Goal: Information Seeking & Learning: Learn about a topic

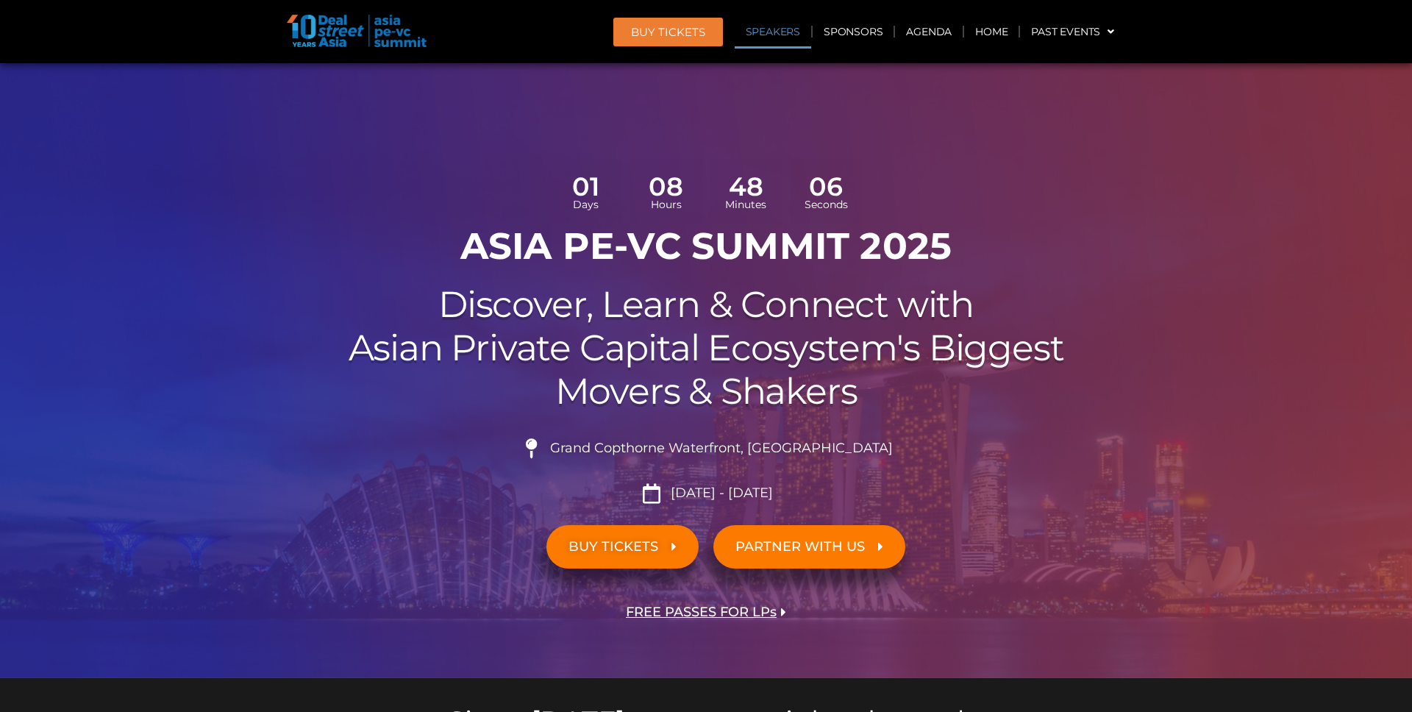
click at [779, 39] on link "Speakers" at bounding box center [773, 32] width 76 height 34
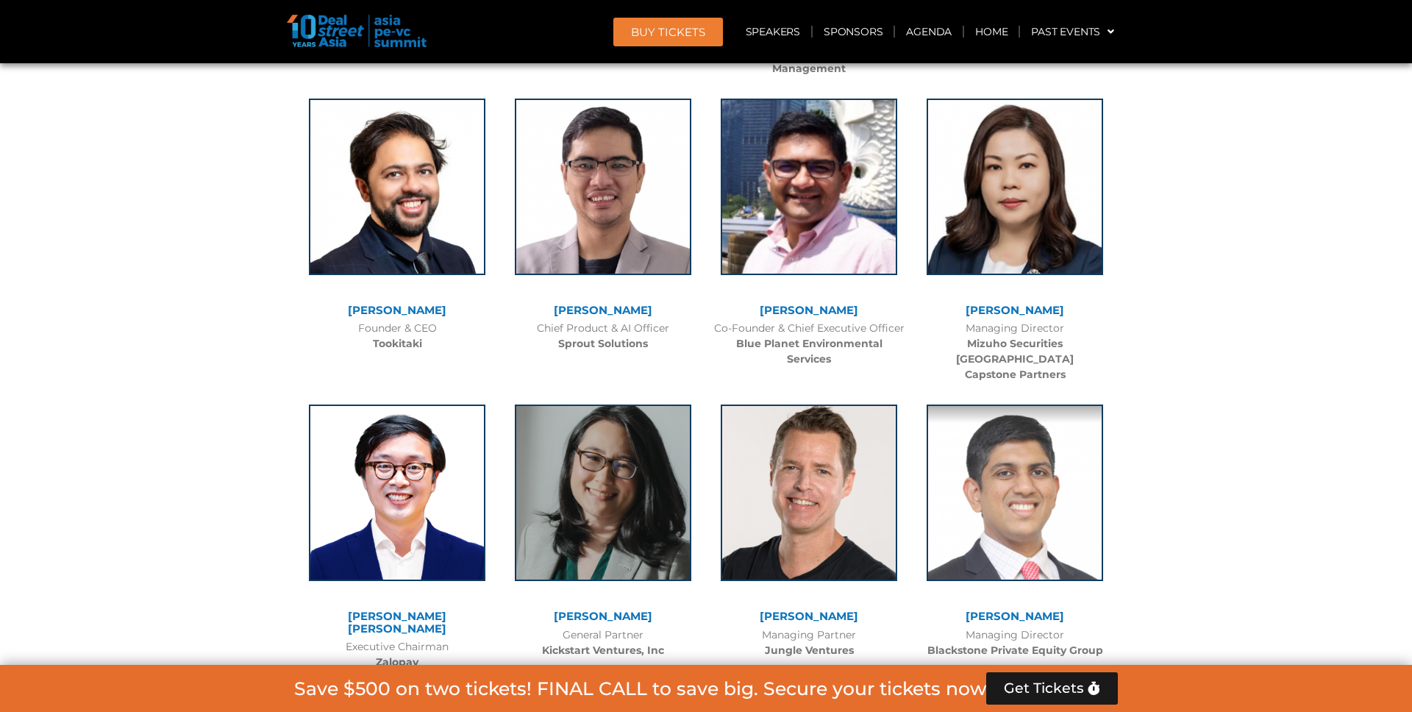
scroll to position [10138, 0]
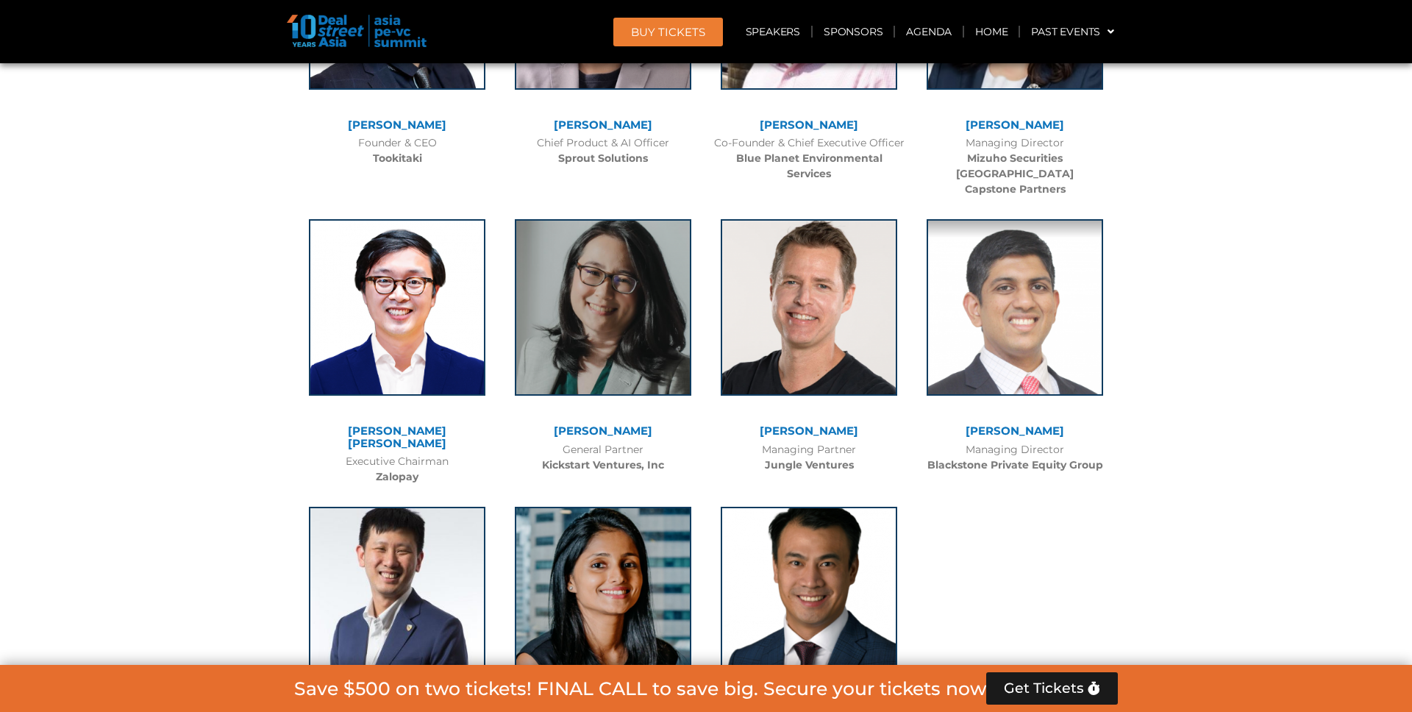
click at [312, 37] on img at bounding box center [357, 31] width 140 height 32
click at [917, 32] on link "Agenda" at bounding box center [929, 32] width 68 height 34
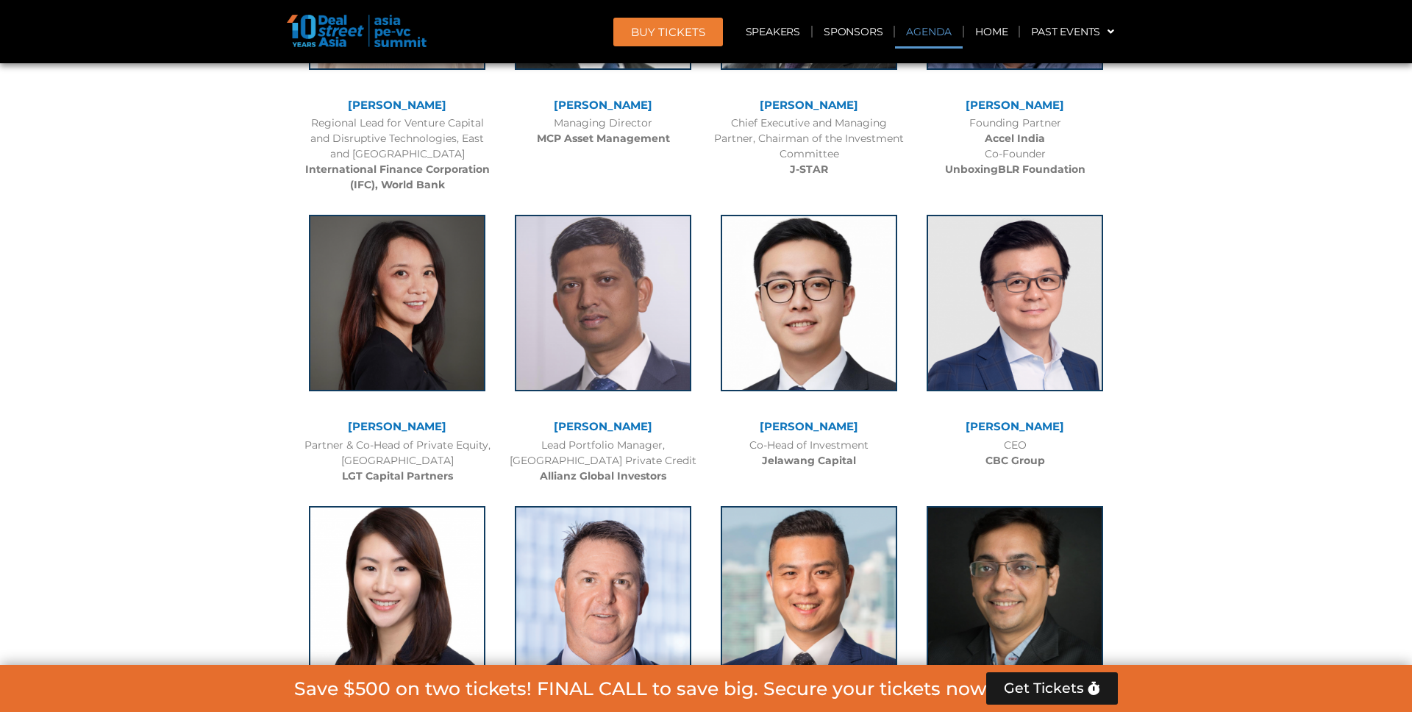
scroll to position [848, 0]
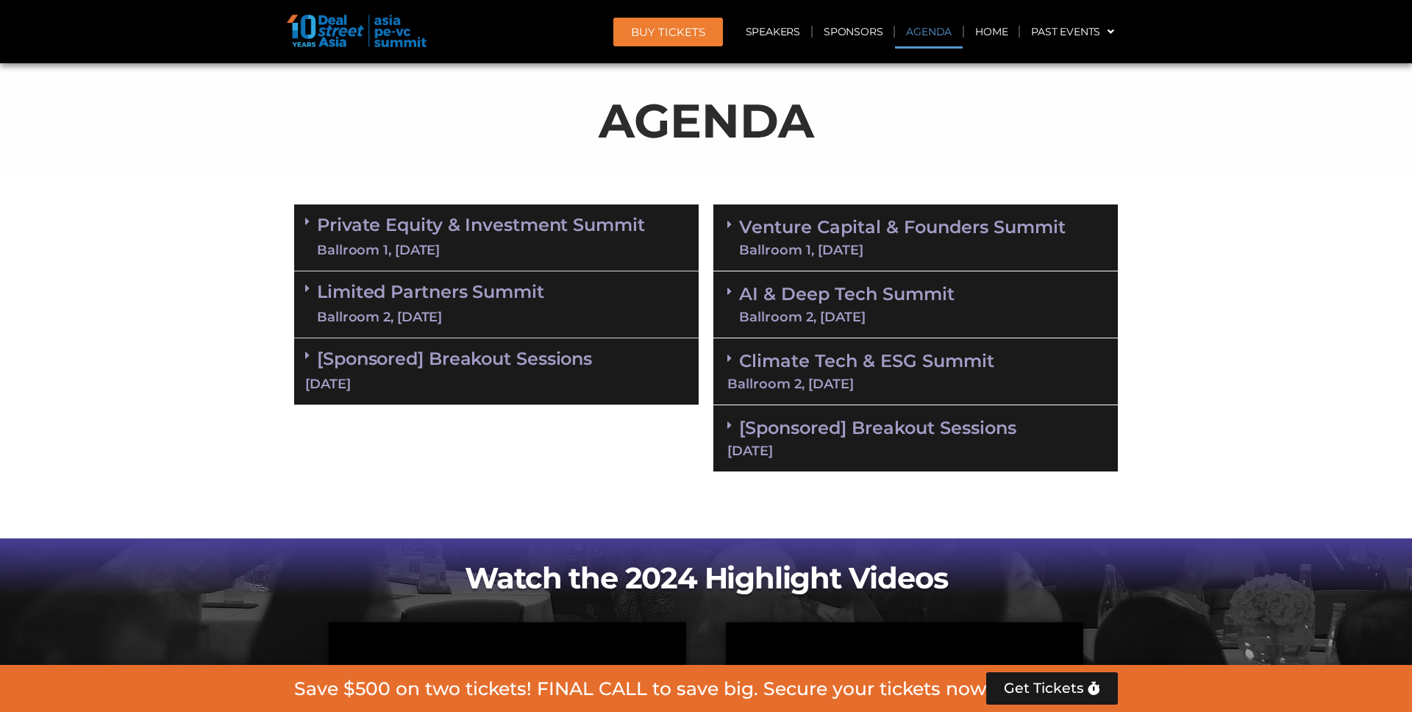
click at [865, 232] on link "Venture Capital & Founders​ Summit Ballroom 1, [DATE]" at bounding box center [902, 237] width 326 height 38
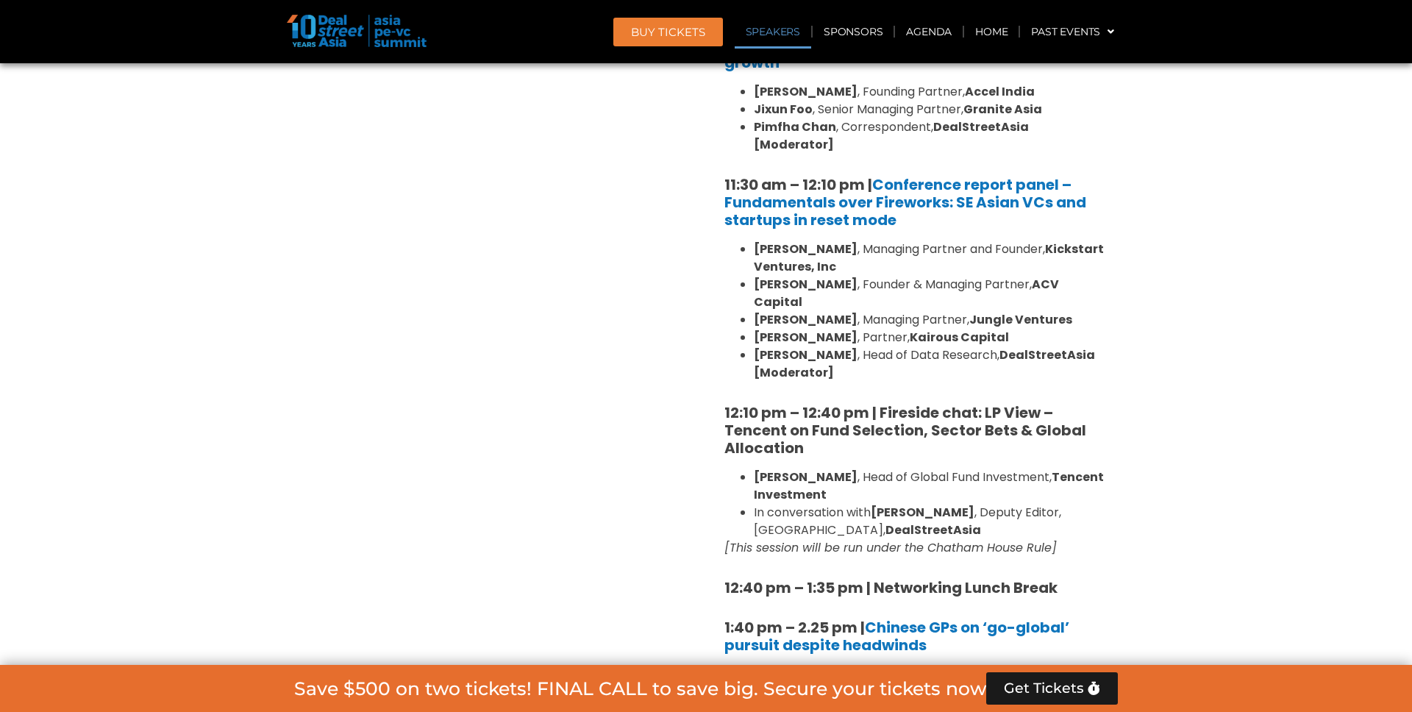
scroll to position [1538, 0]
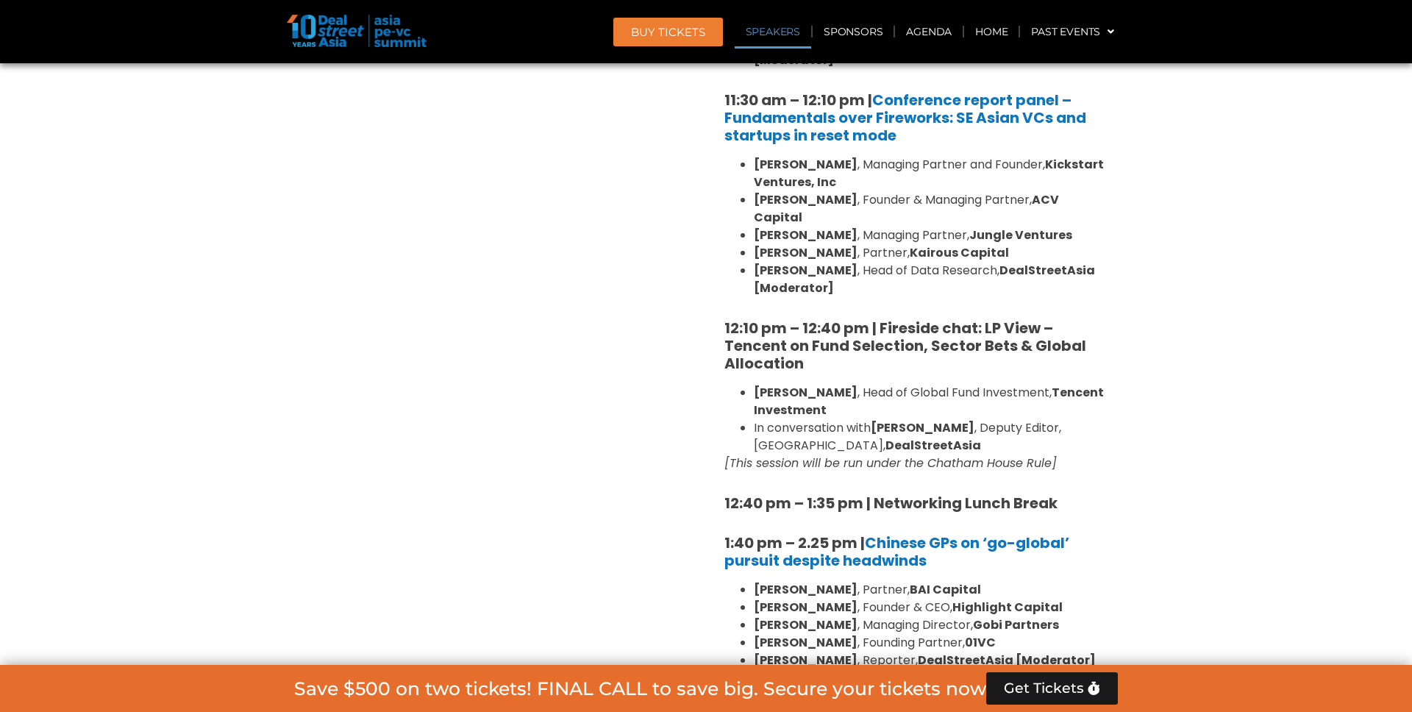
click at [1172, 224] on section "Private Equity & Investment Summit Ballroom 1, [DATE] 8:00 am – 9:00 am | Regis…" at bounding box center [706, 669] width 1412 height 2412
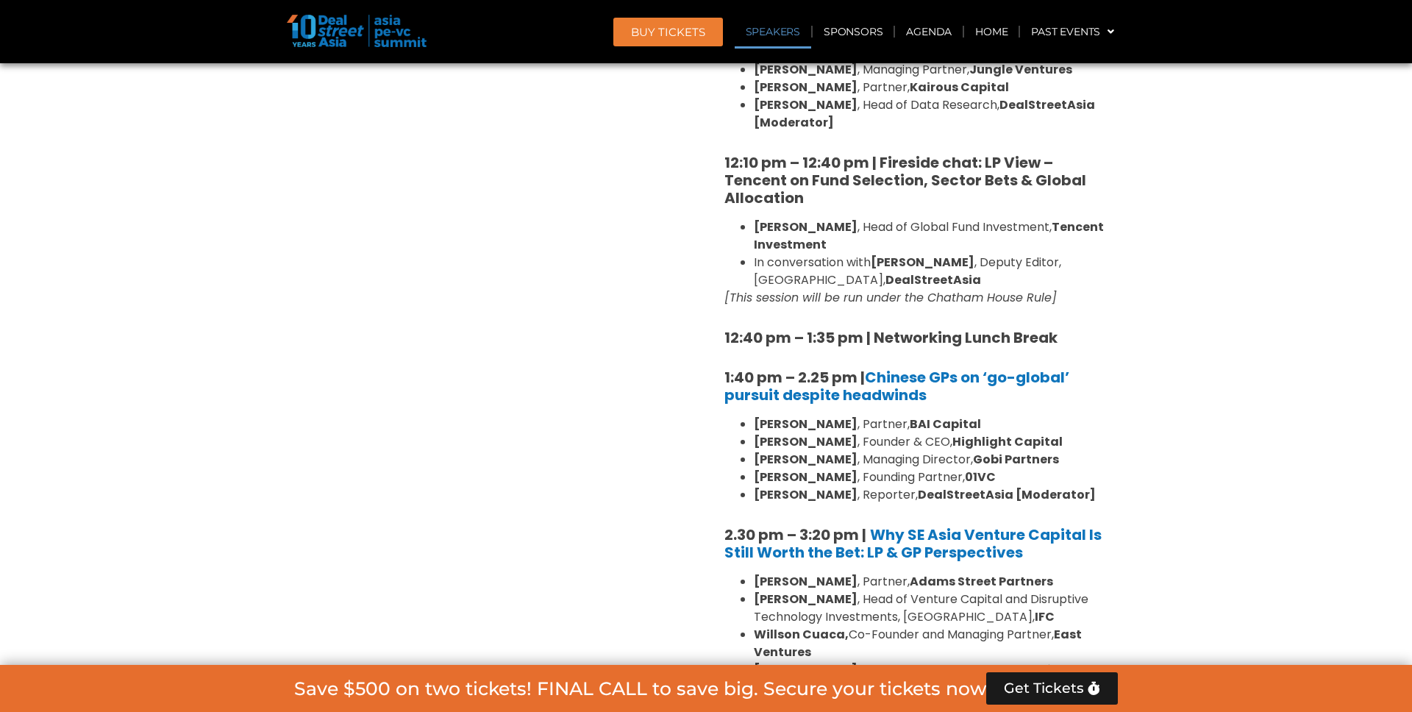
scroll to position [1834, 0]
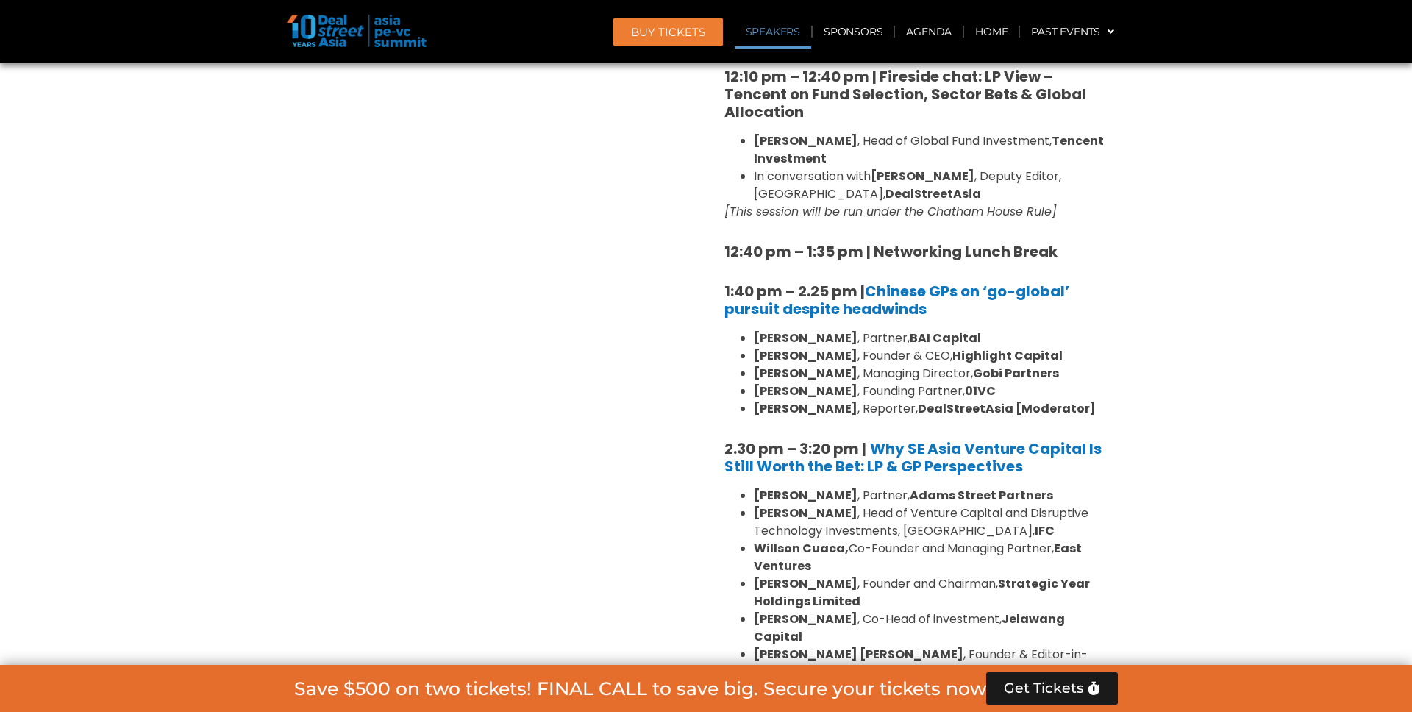
click at [1063, 382] on div "8:00 am – 9:00 am | Registration & Networking Coffee [Sponsored by Vserve ] 9:0…" at bounding box center [915, 354] width 382 height 2073
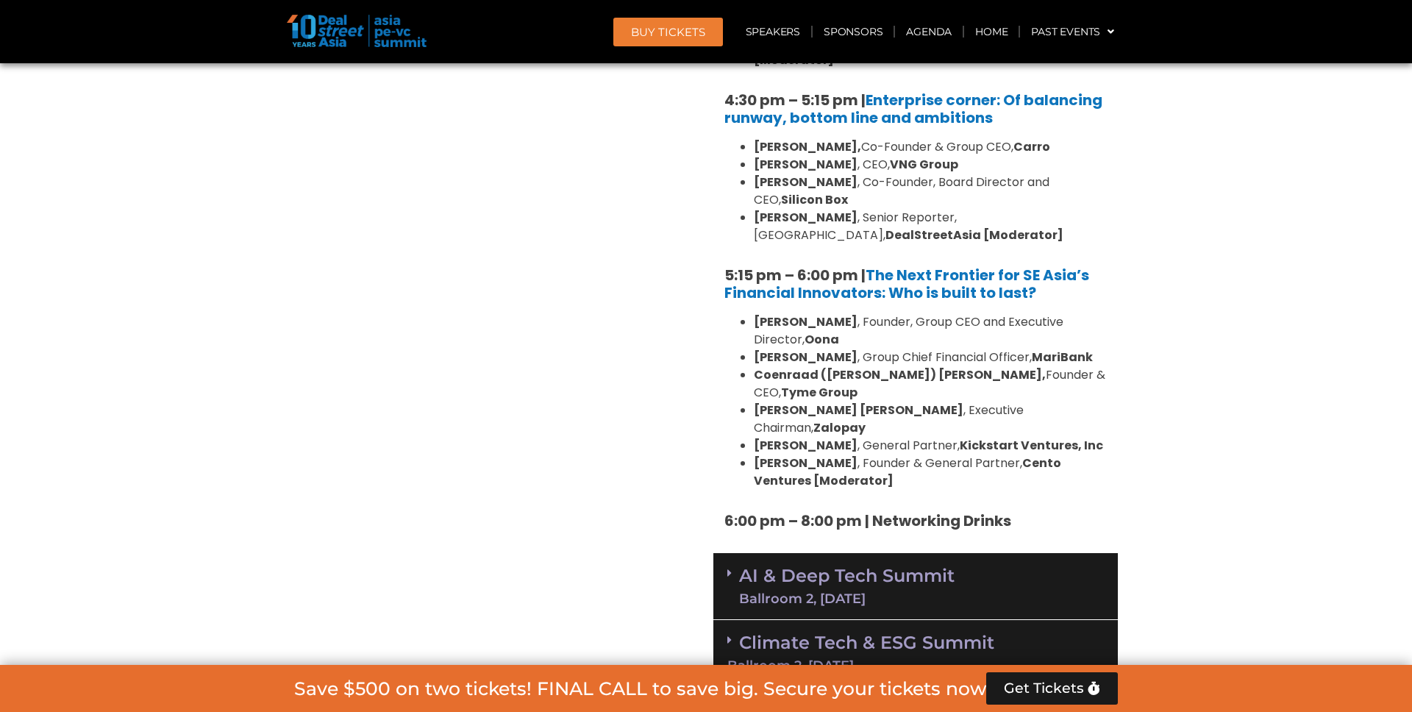
scroll to position [2998, 0]
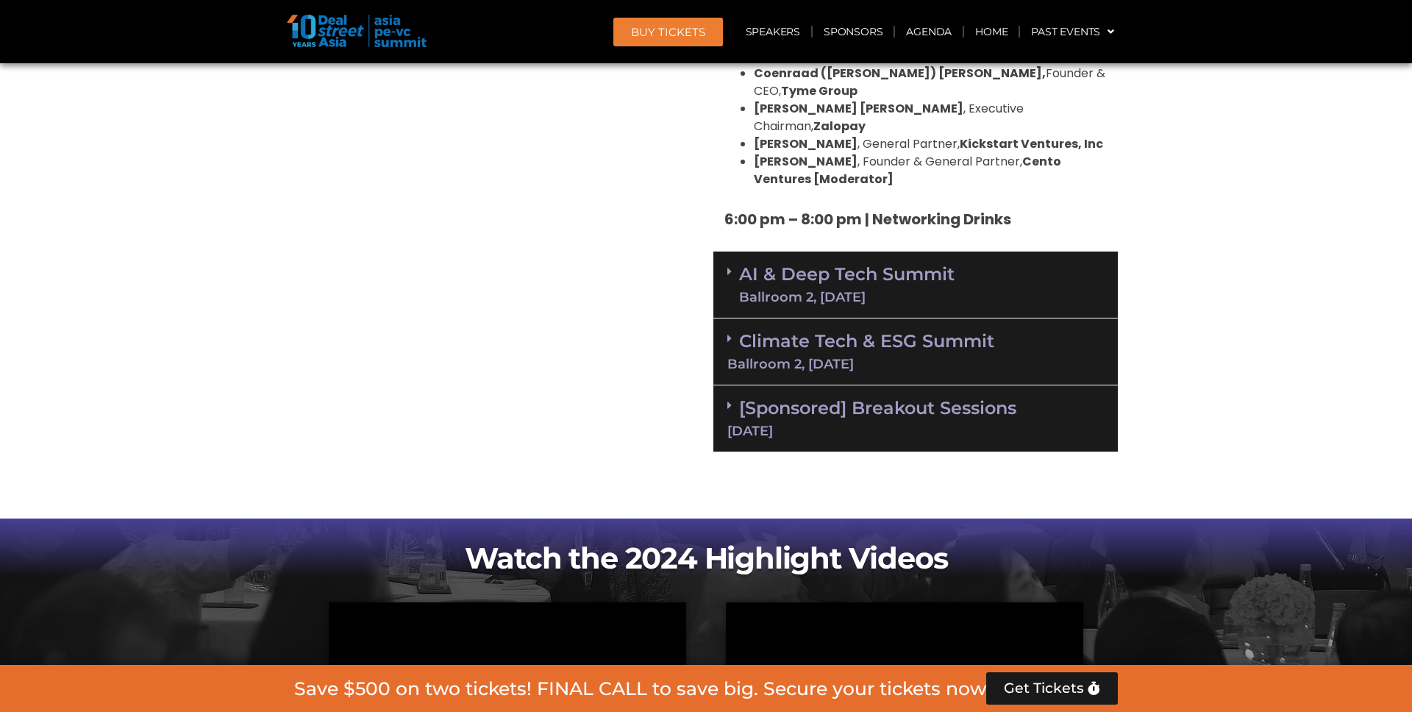
click at [1000, 251] on div "AI & Deep Tech Summit Ballroom 2, [DATE]" at bounding box center [915, 284] width 404 height 67
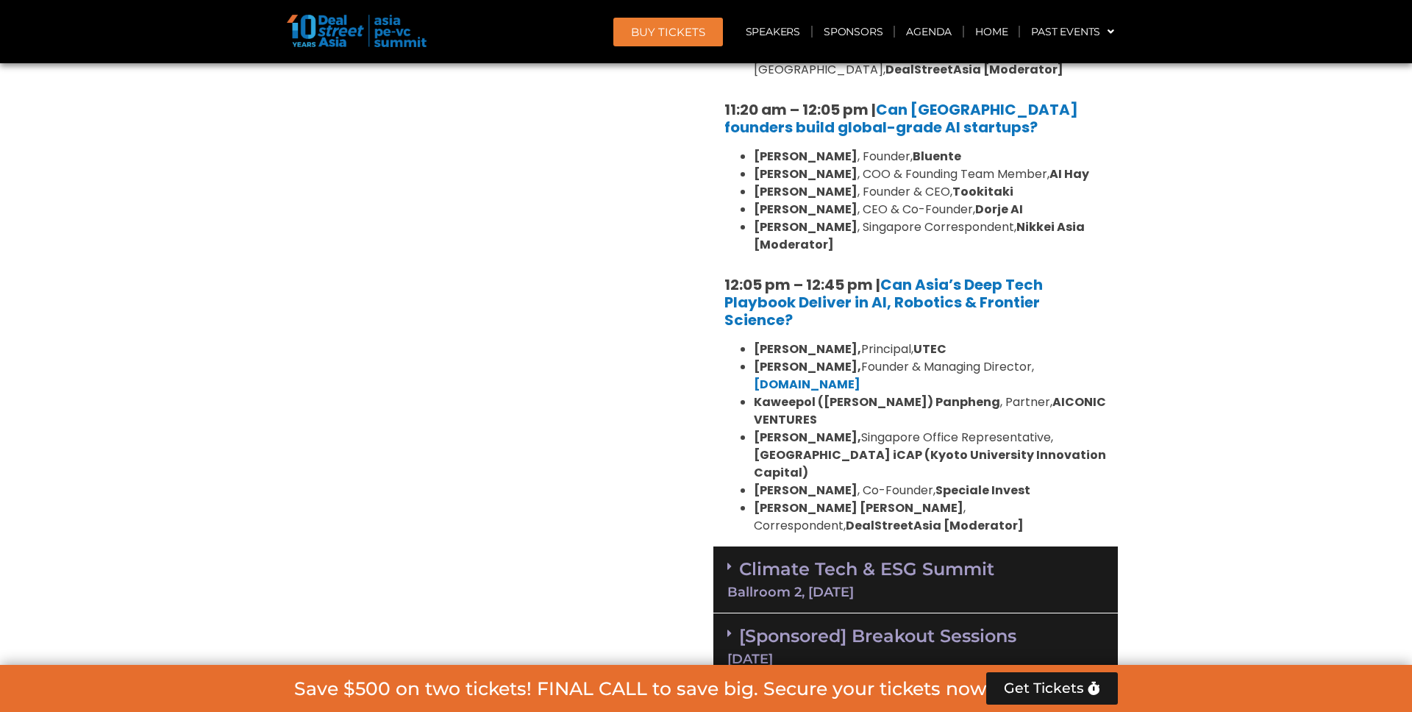
scroll to position [3505, 0]
